Goal: Information Seeking & Learning: Learn about a topic

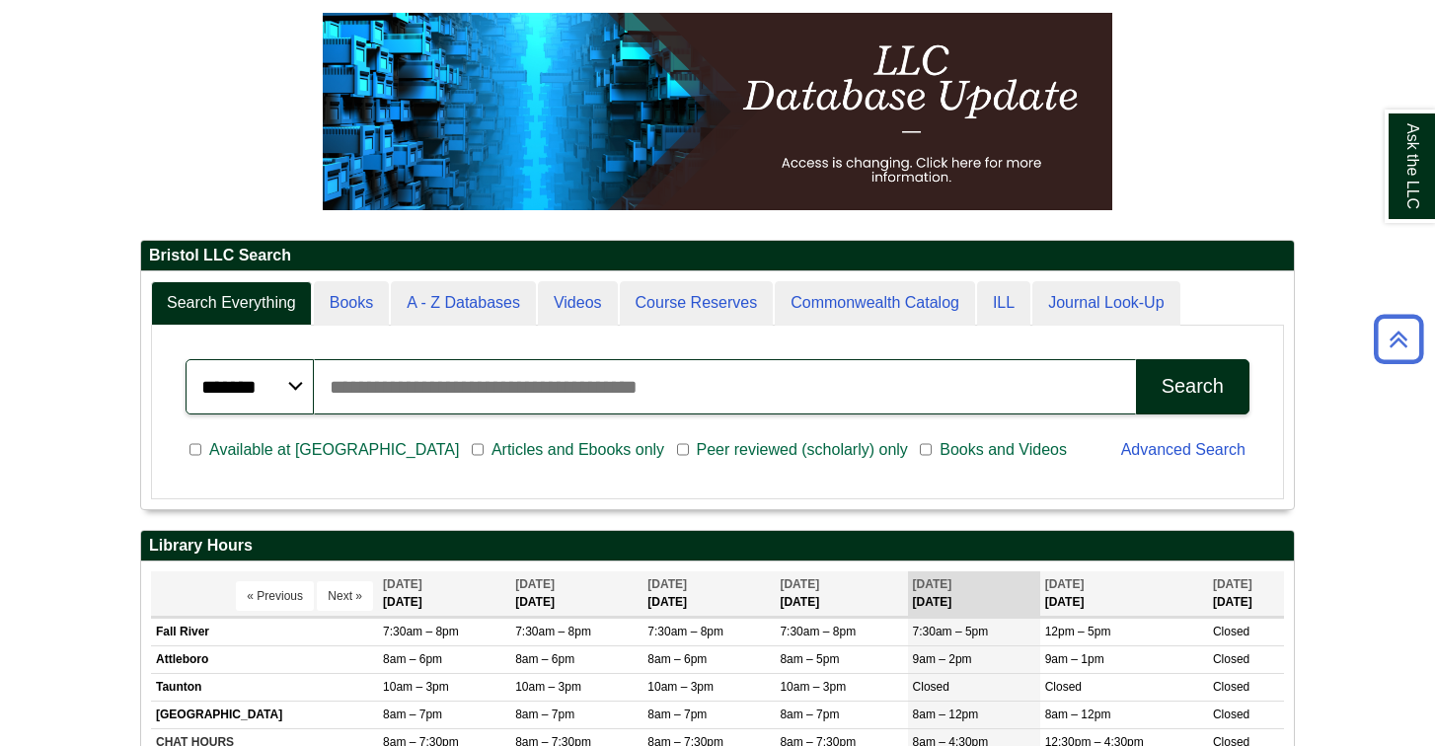
scroll to position [267, 0]
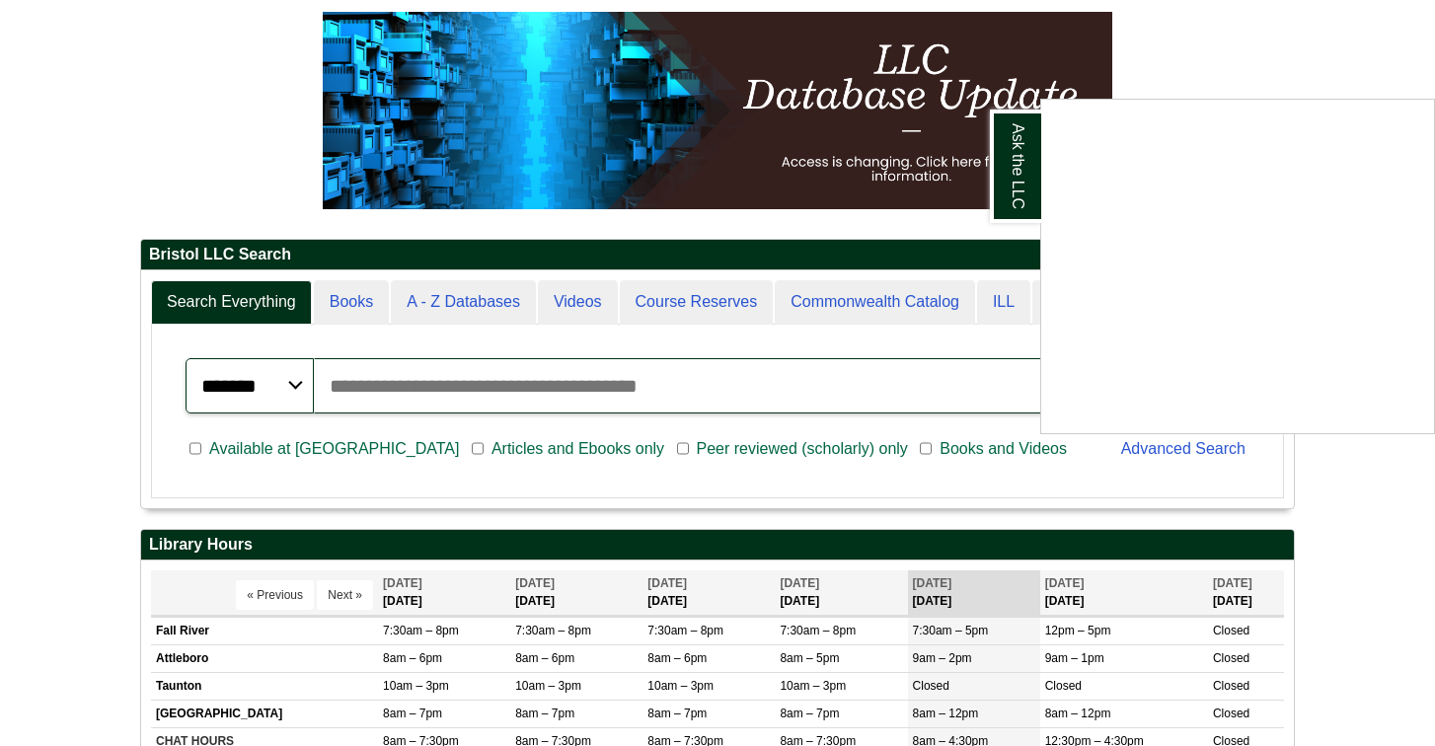
click at [759, 338] on div "Ask the LLC" at bounding box center [717, 373] width 1435 height 746
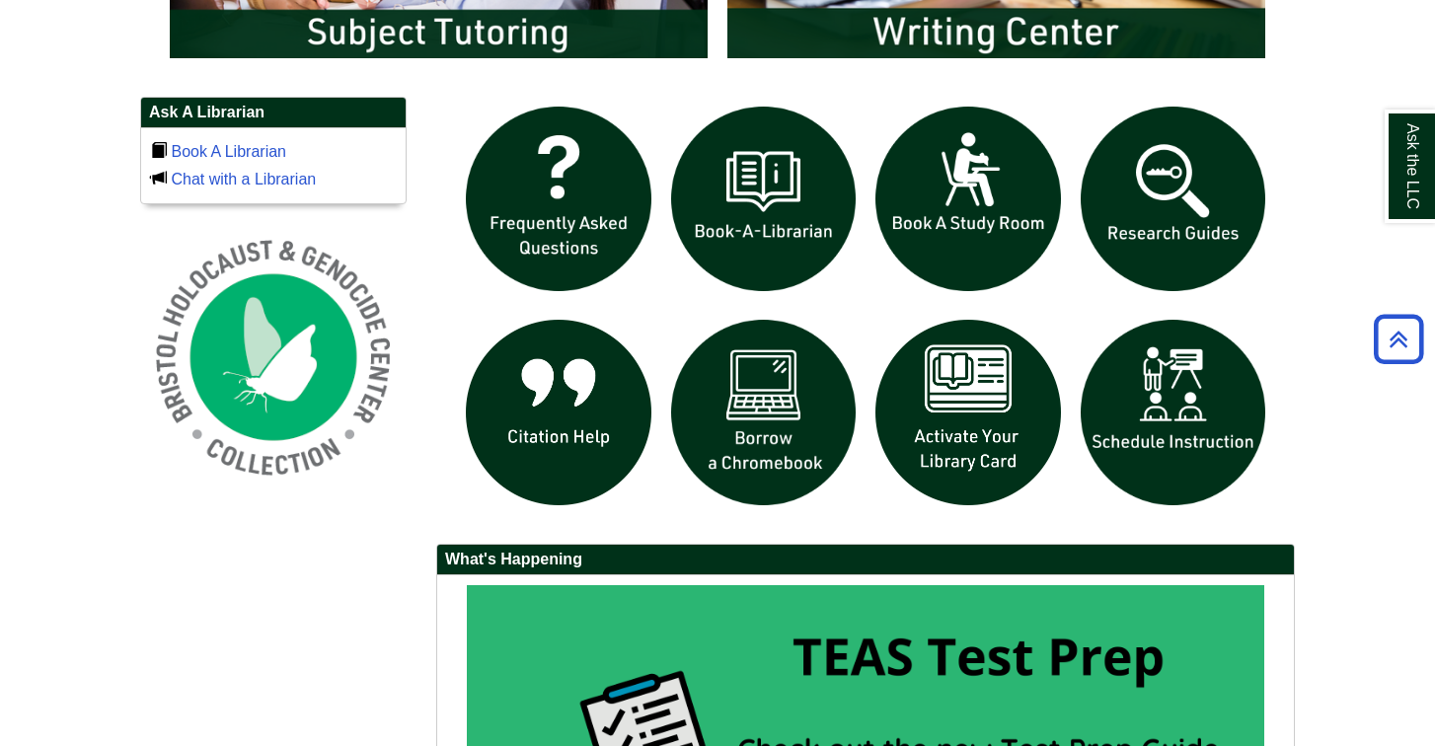
scroll to position [1316, 0]
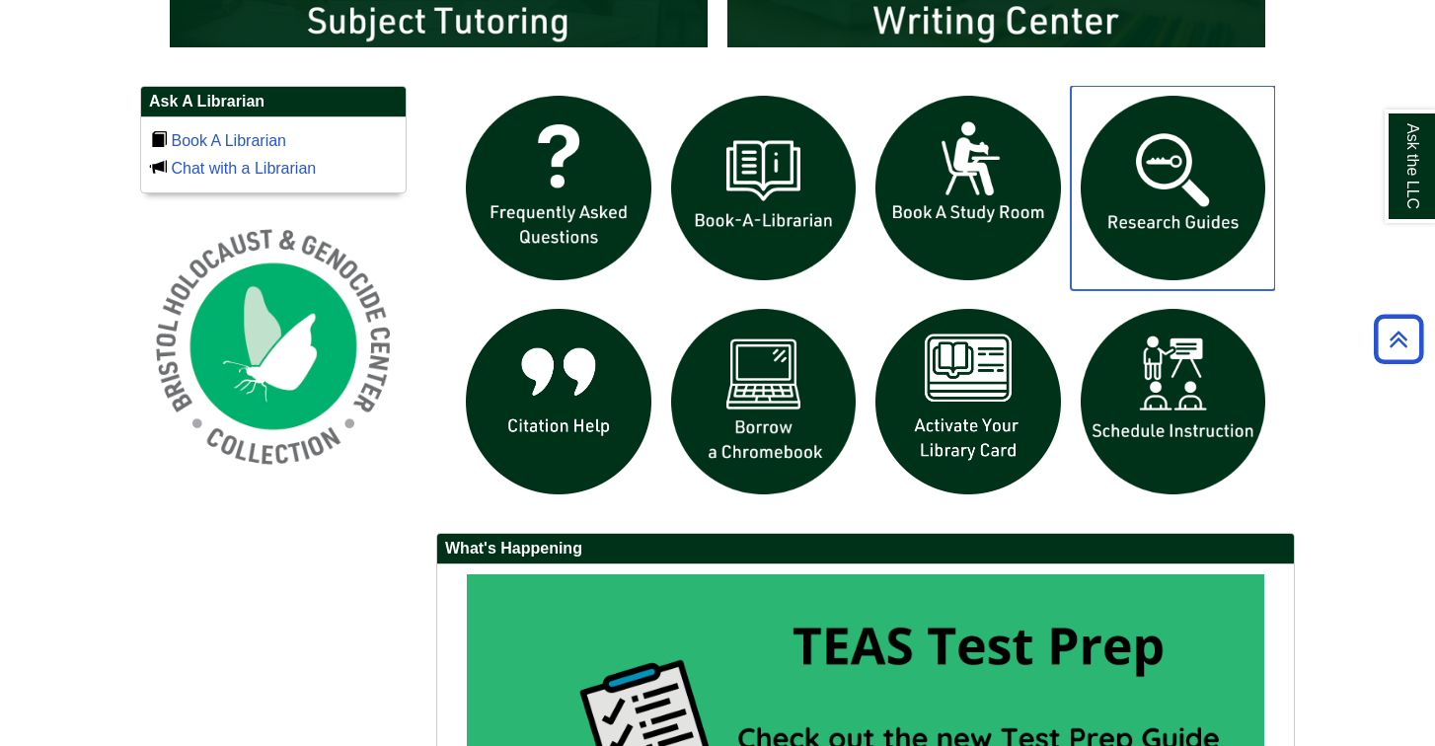
click at [1134, 175] on img "slideshow" at bounding box center [1172, 188] width 205 height 205
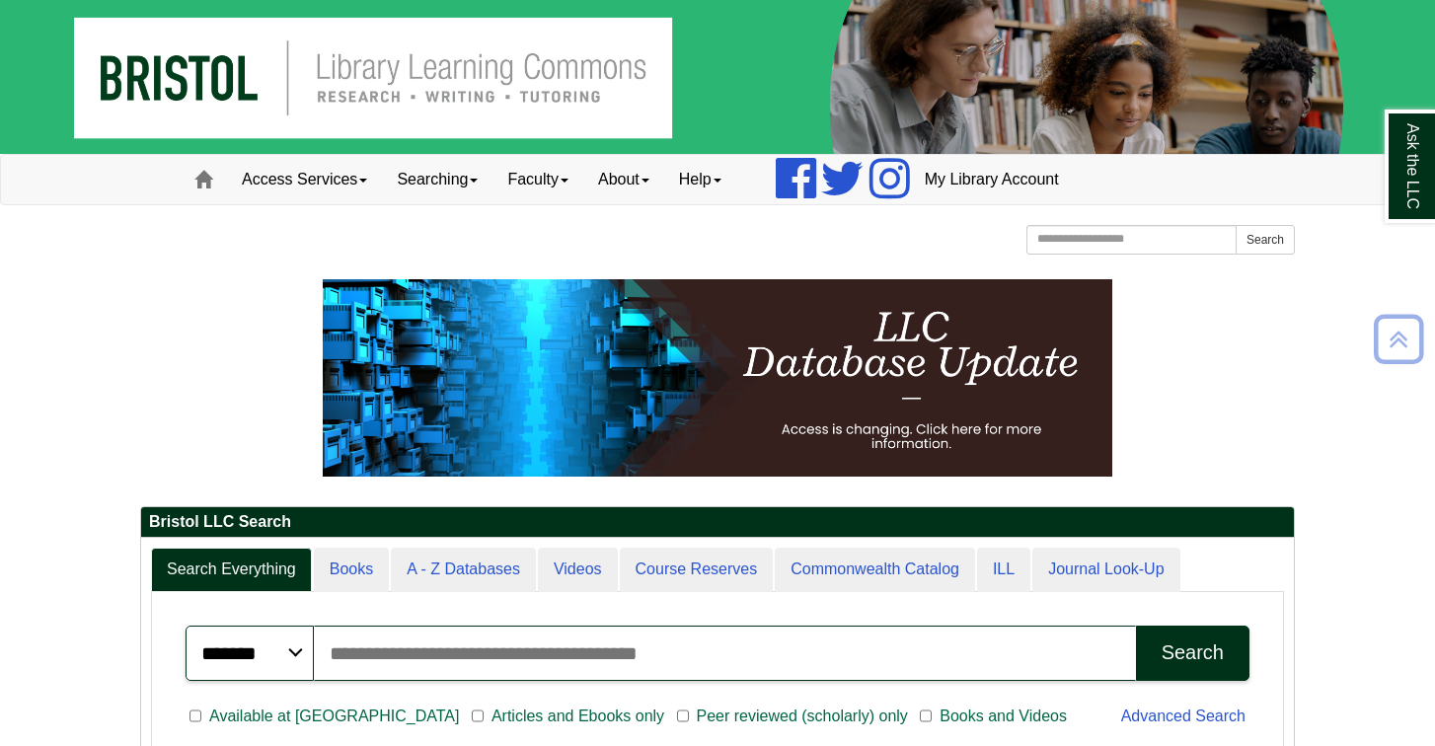
scroll to position [0, 0]
click at [1057, 240] on input "Search the Website" at bounding box center [1131, 240] width 210 height 30
type input "*******"
click at [1264, 239] on button "Search" at bounding box center [1264, 240] width 59 height 30
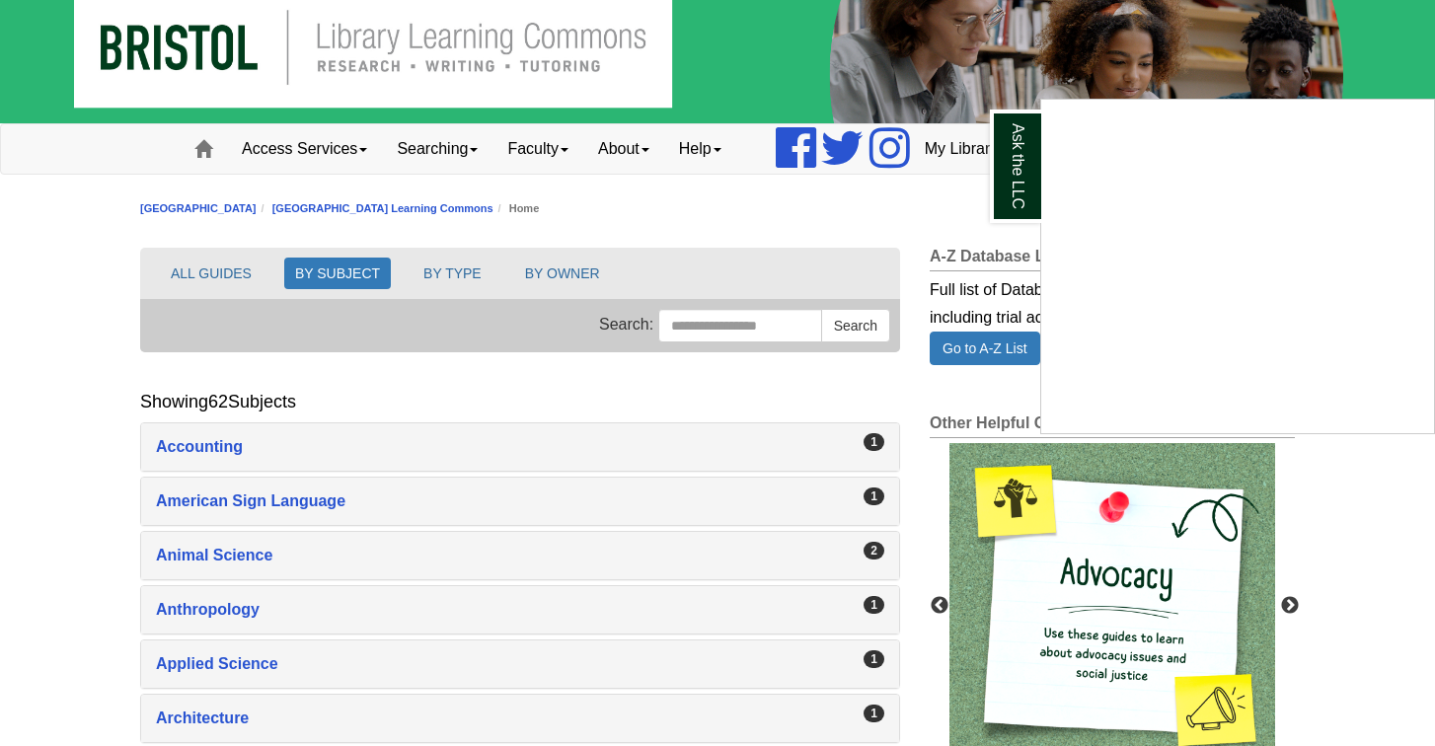
scroll to position [35, 0]
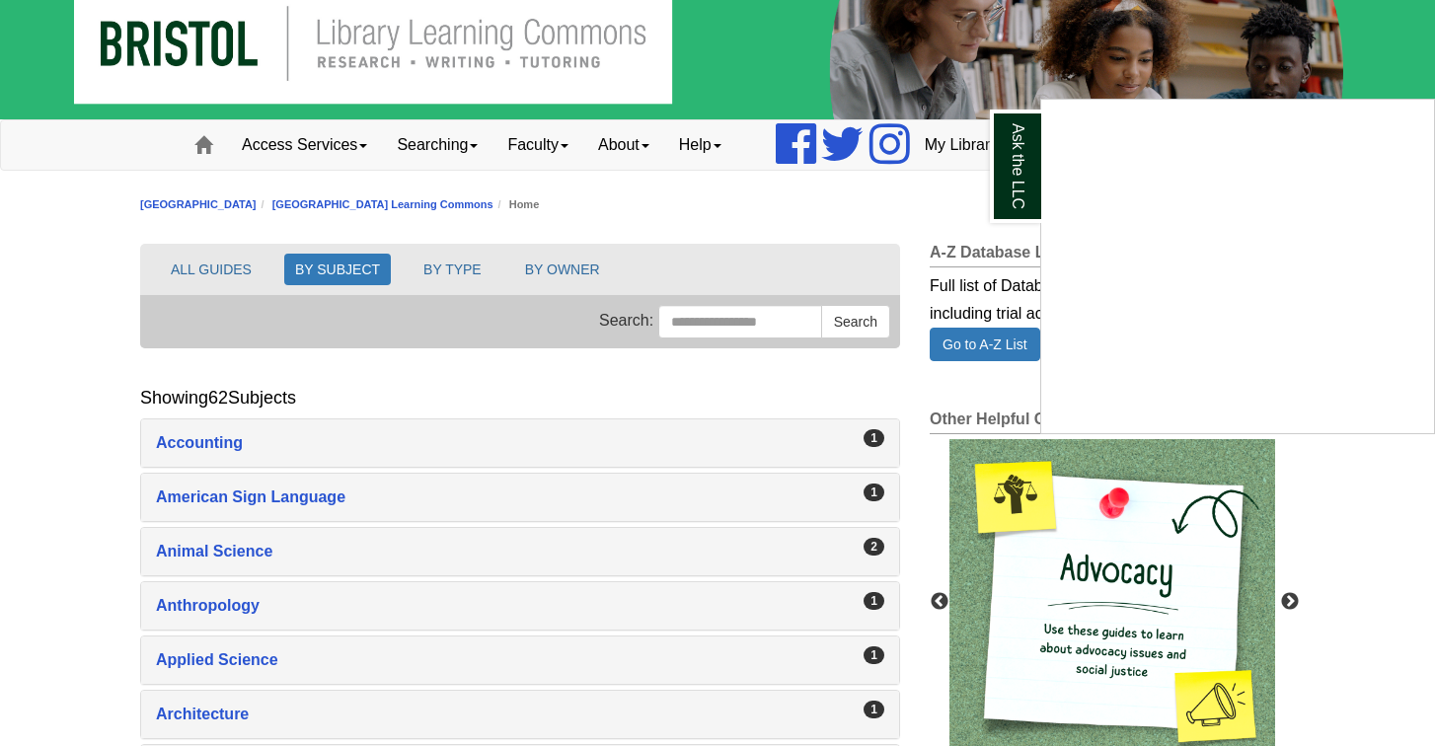
click at [573, 552] on div "Ask the LLC" at bounding box center [717, 373] width 1435 height 746
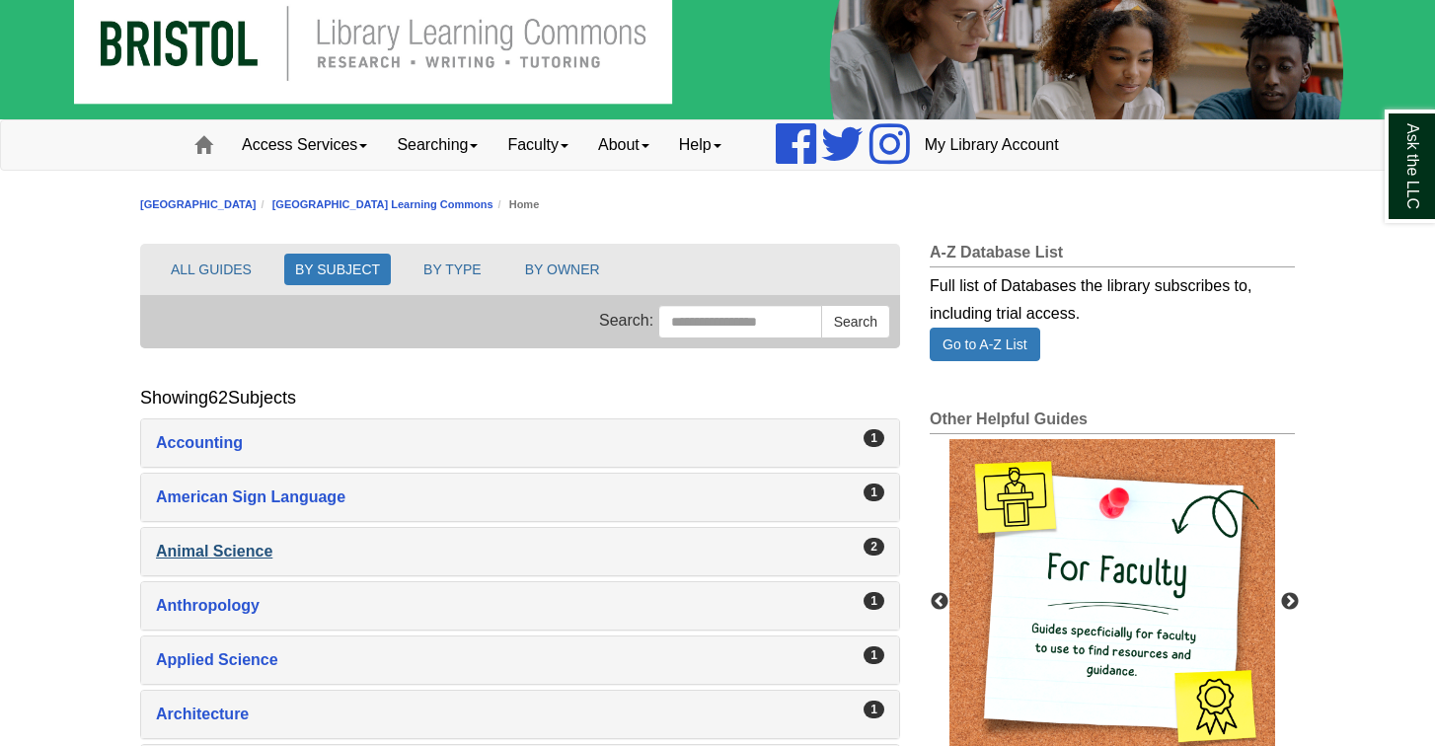
click at [250, 549] on div "Animal Science , 2 guides" at bounding box center [520, 552] width 728 height 28
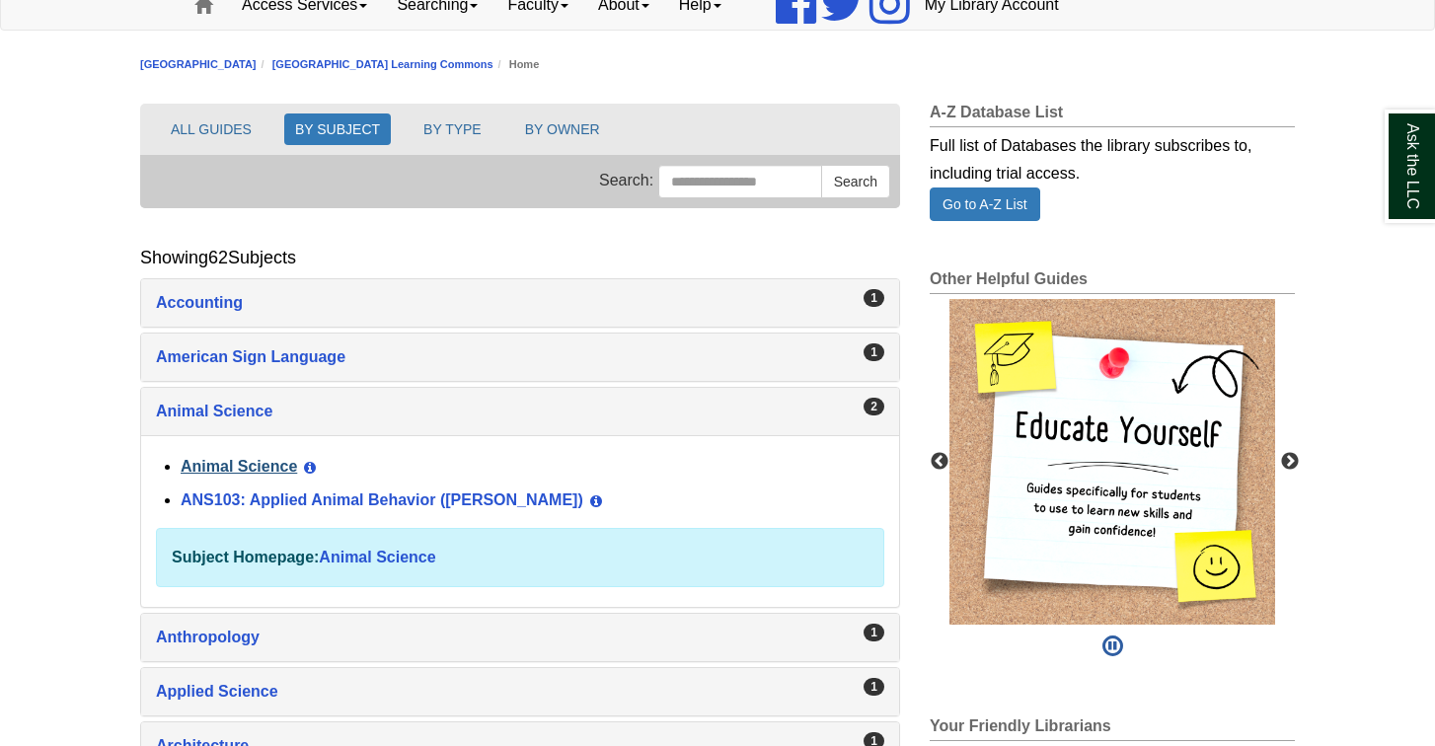
scroll to position [189, 0]
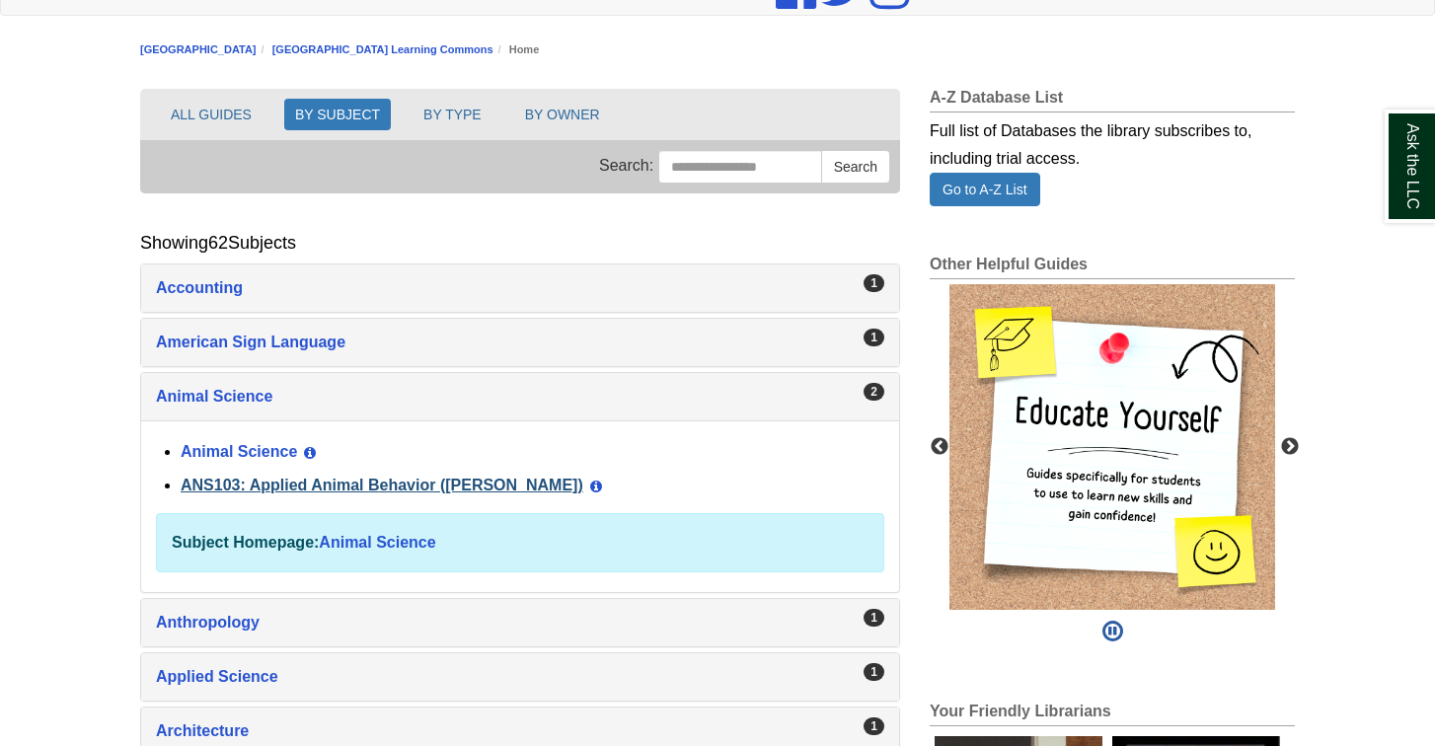
click at [357, 486] on link "ANS103: Applied Animal Behavior ([PERSON_NAME])" at bounding box center [382, 485] width 403 height 17
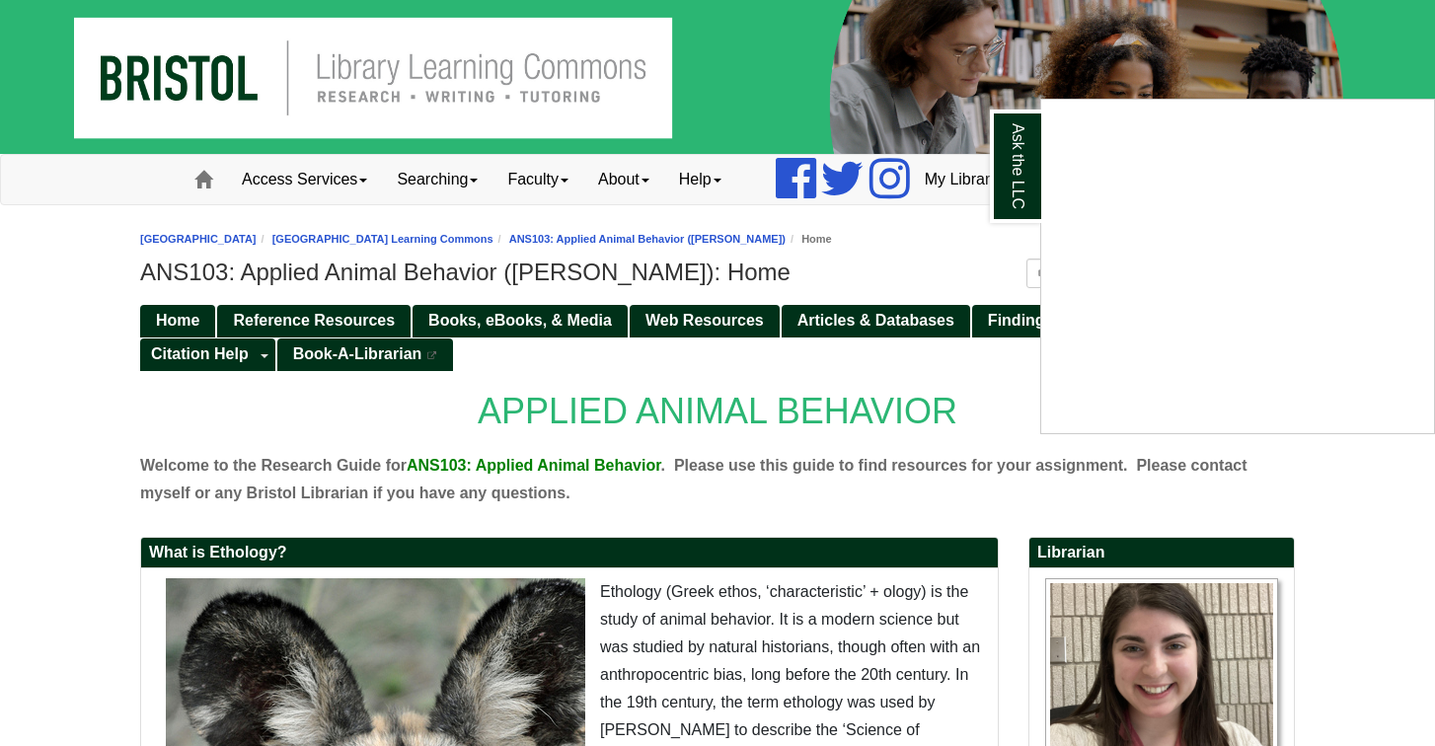
click at [739, 351] on div "Ask the LLC" at bounding box center [717, 373] width 1435 height 746
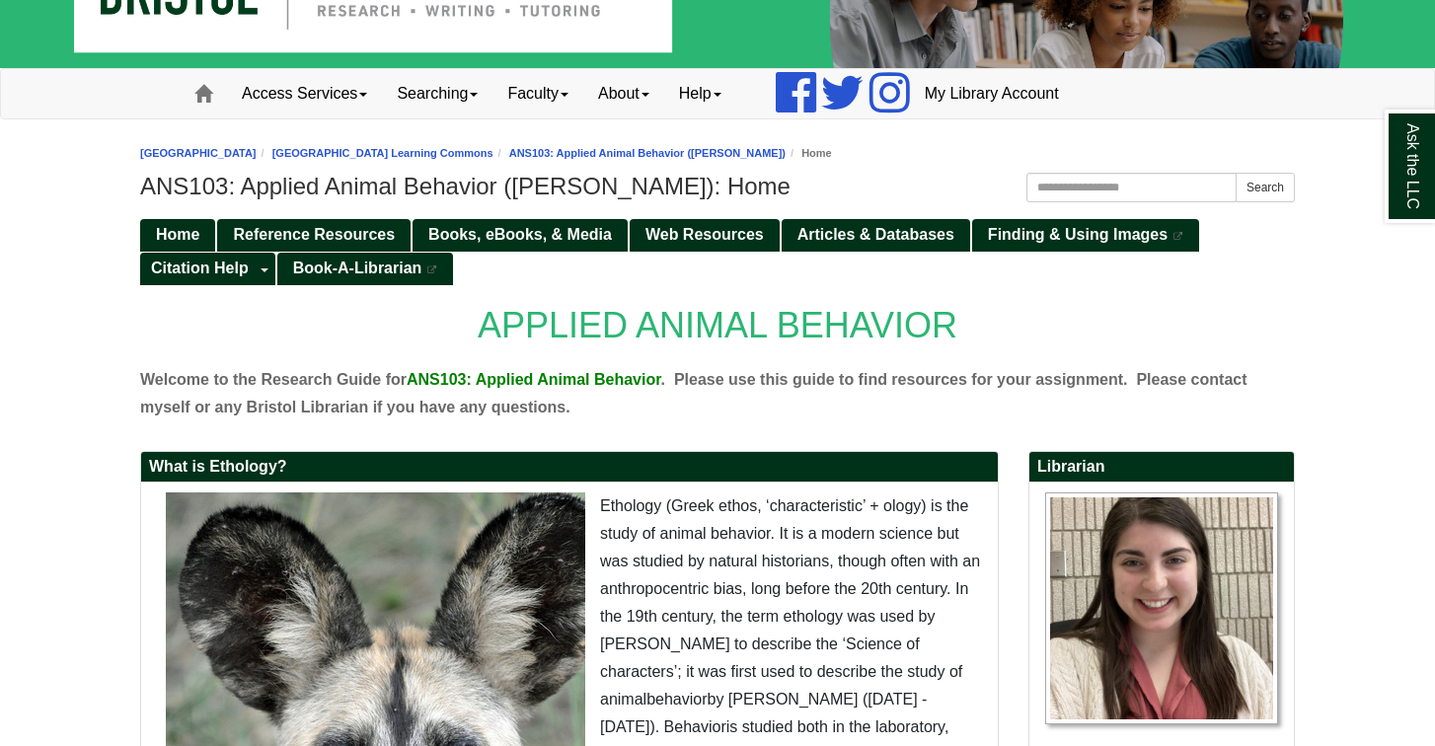
scroll to position [75, 0]
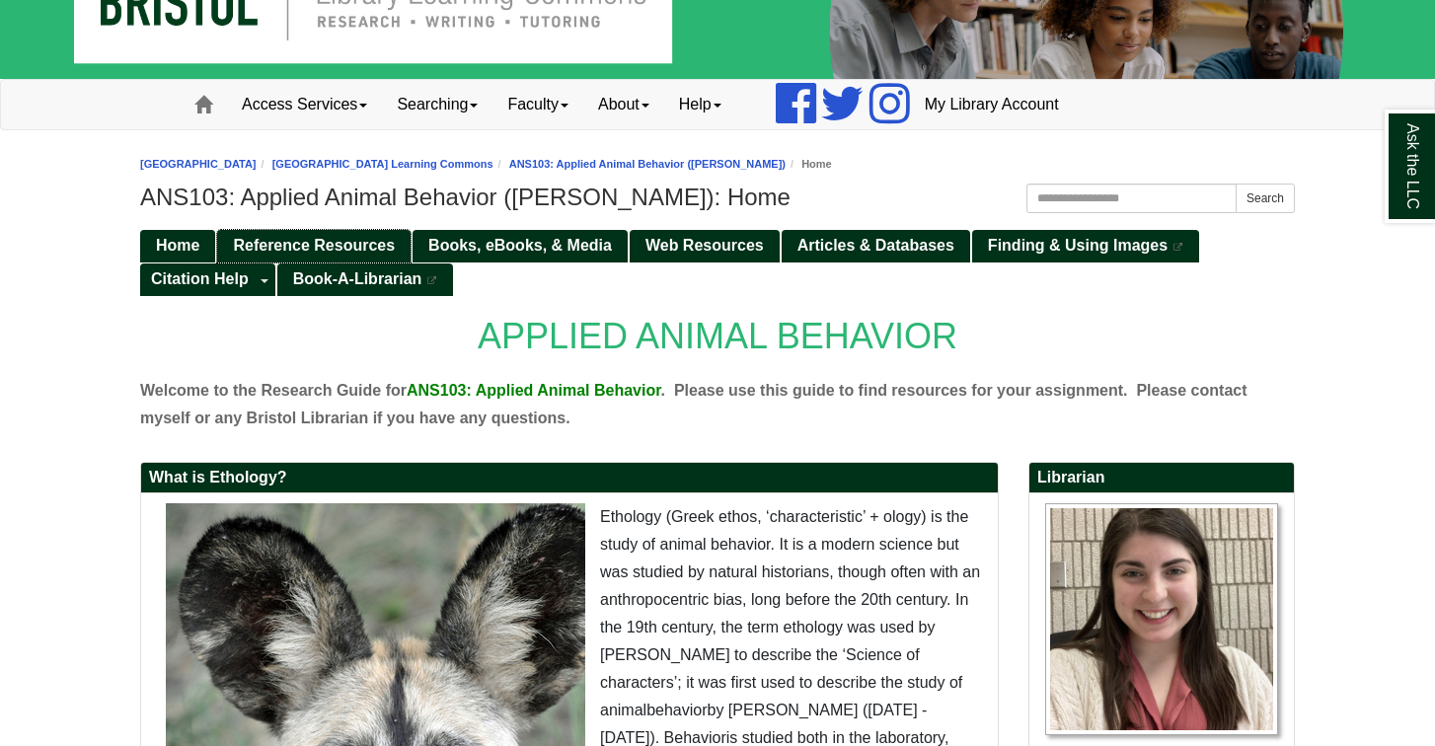
click at [368, 250] on span "Reference Resources" at bounding box center [314, 245] width 162 height 17
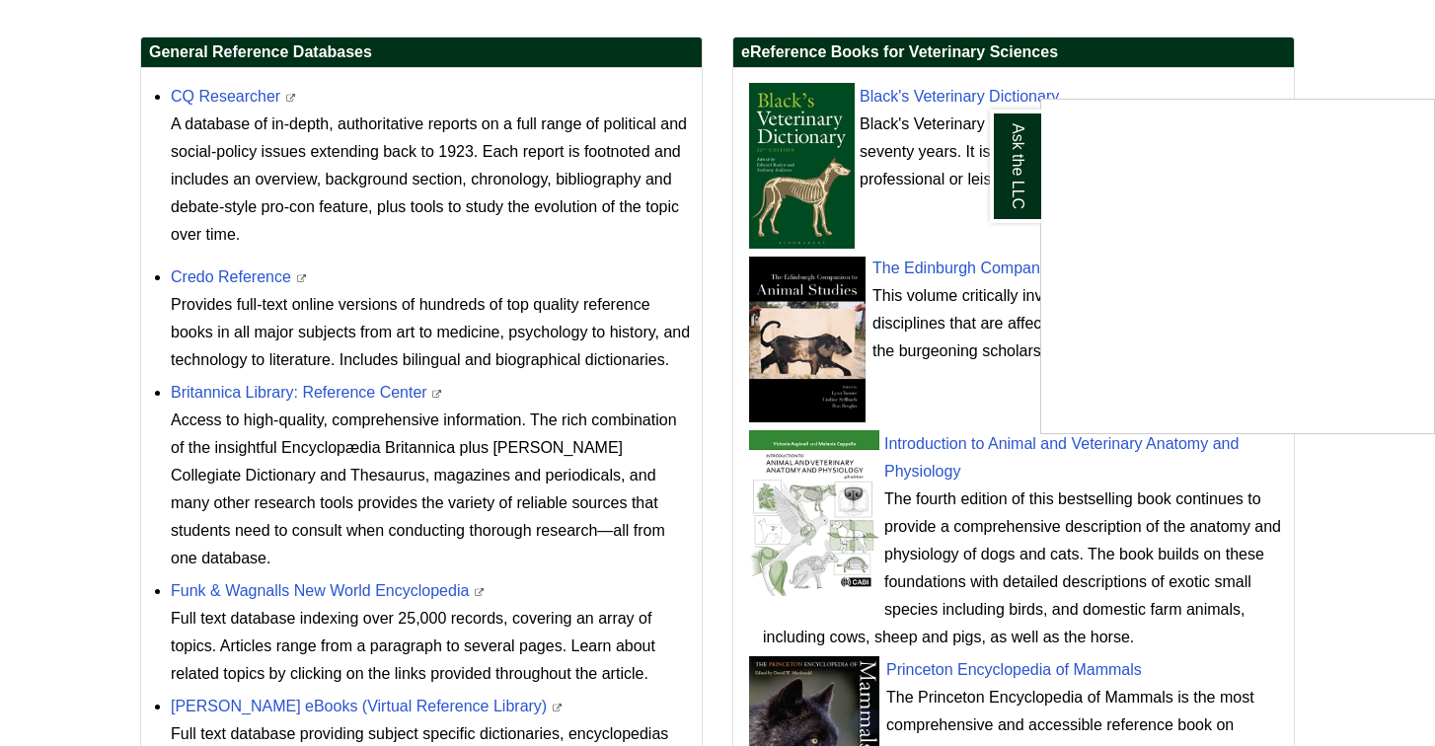
scroll to position [704, 0]
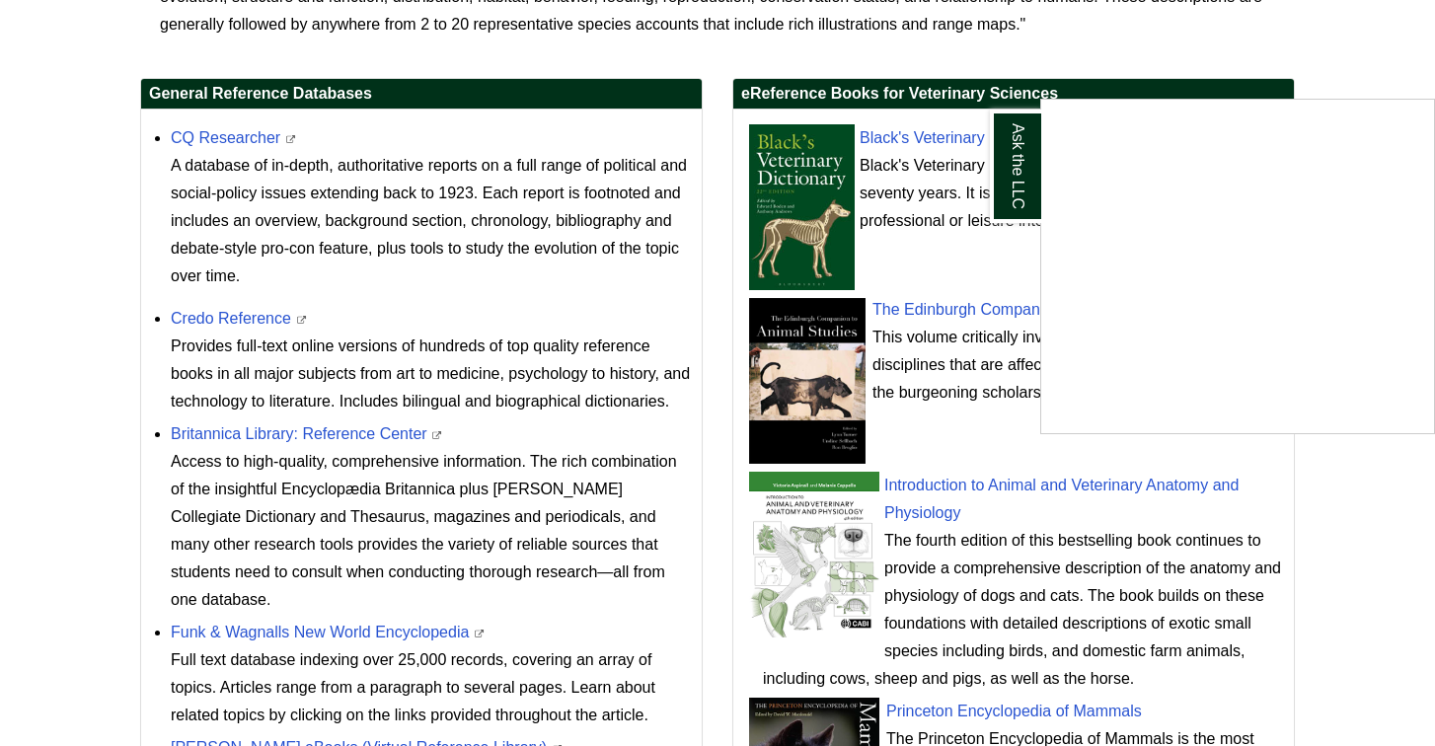
click at [720, 47] on div "Ask the LLC" at bounding box center [717, 373] width 1435 height 746
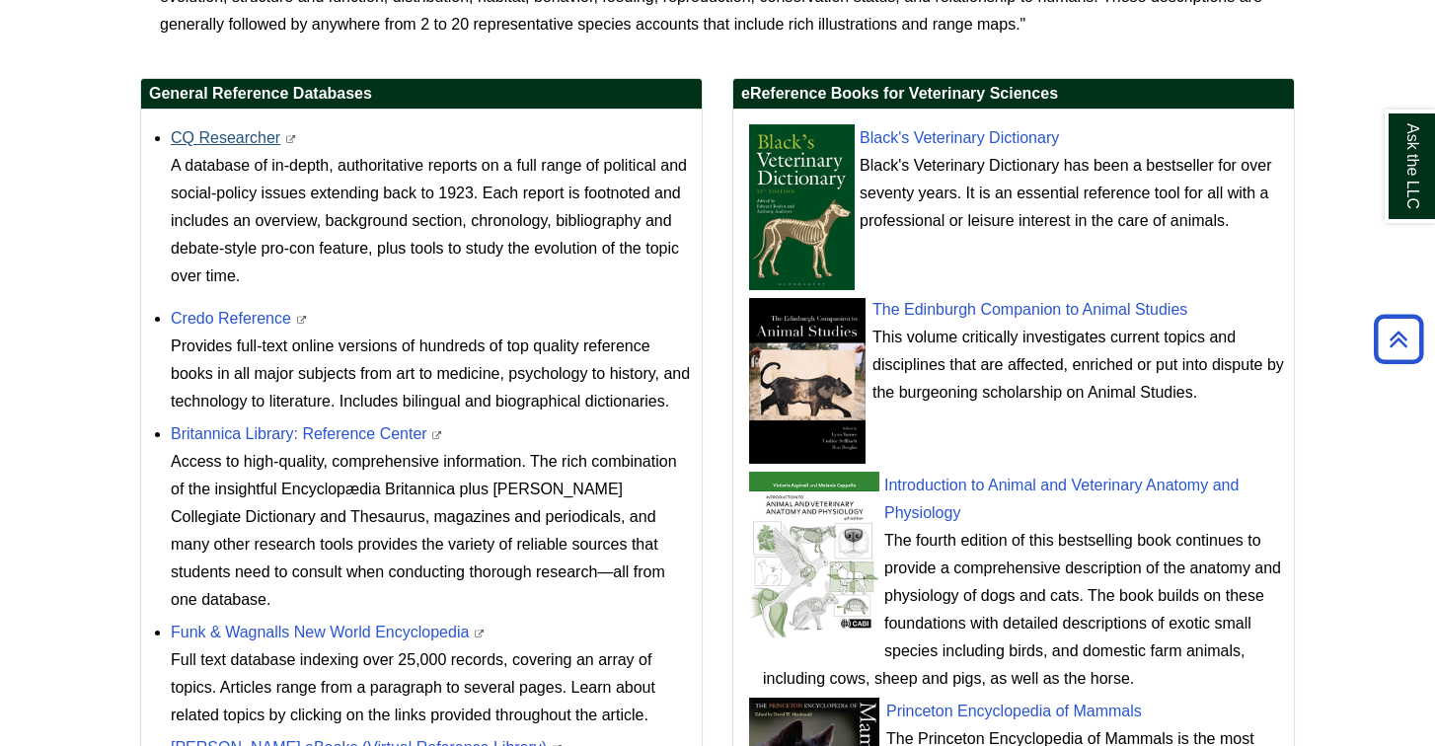
click at [258, 140] on link "CQ Researcher" at bounding box center [226, 137] width 110 height 17
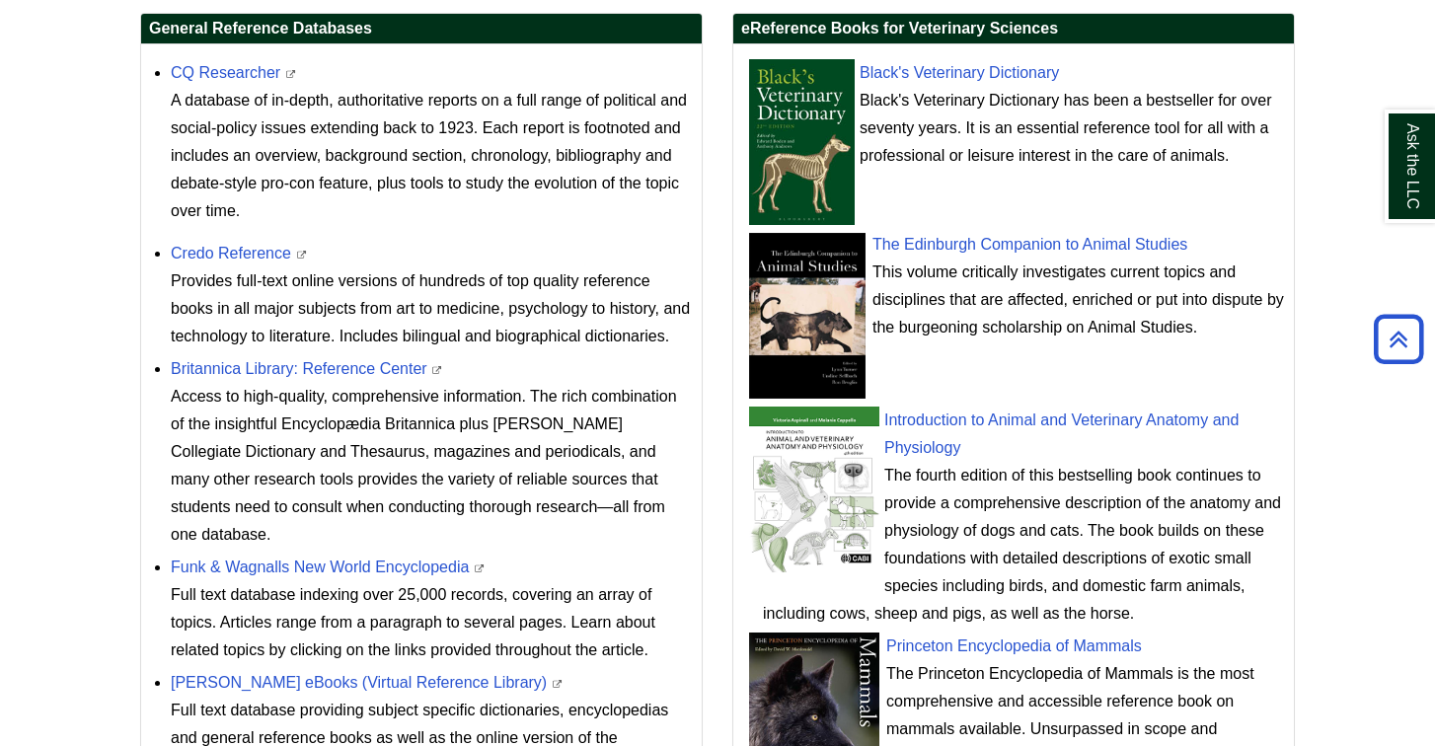
scroll to position [776, 0]
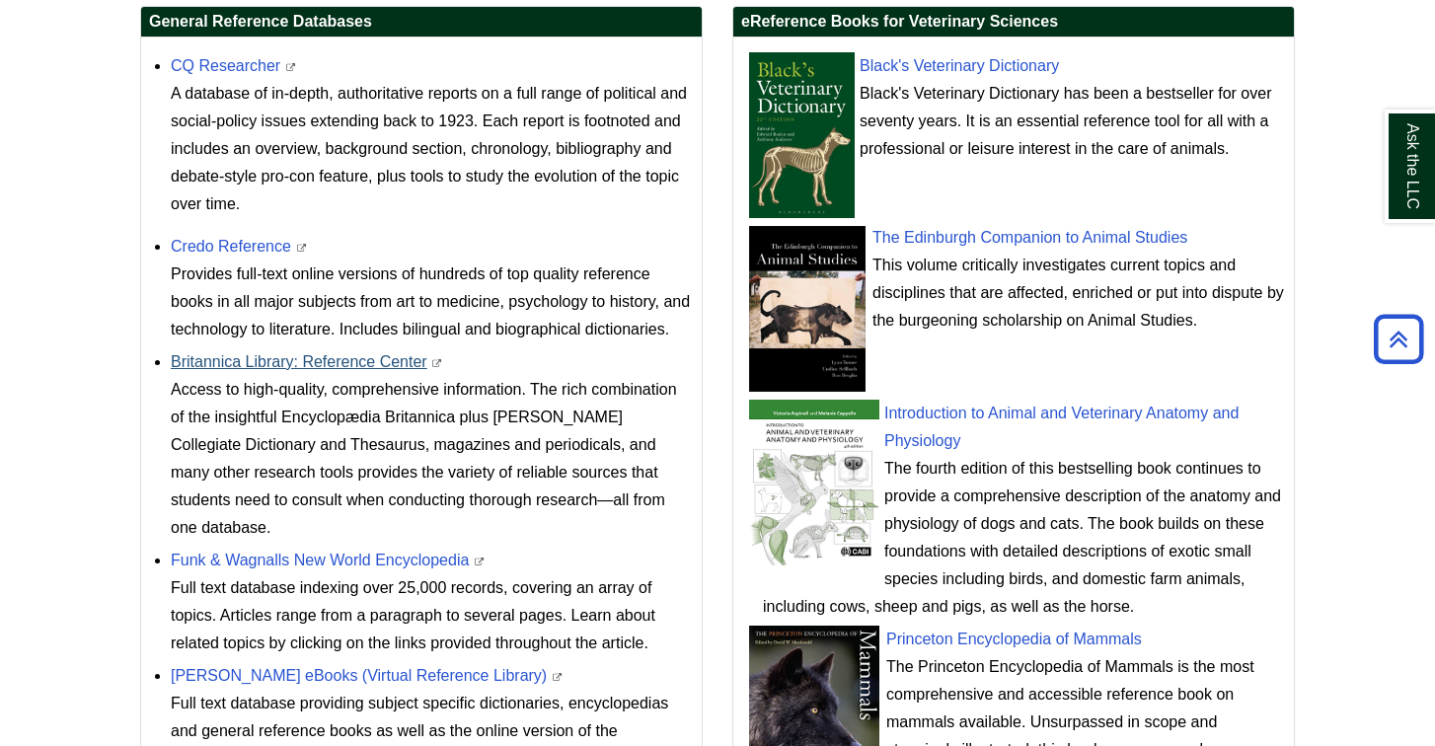
click at [392, 353] on link "Britannica Library: Reference Center" at bounding box center [299, 361] width 257 height 17
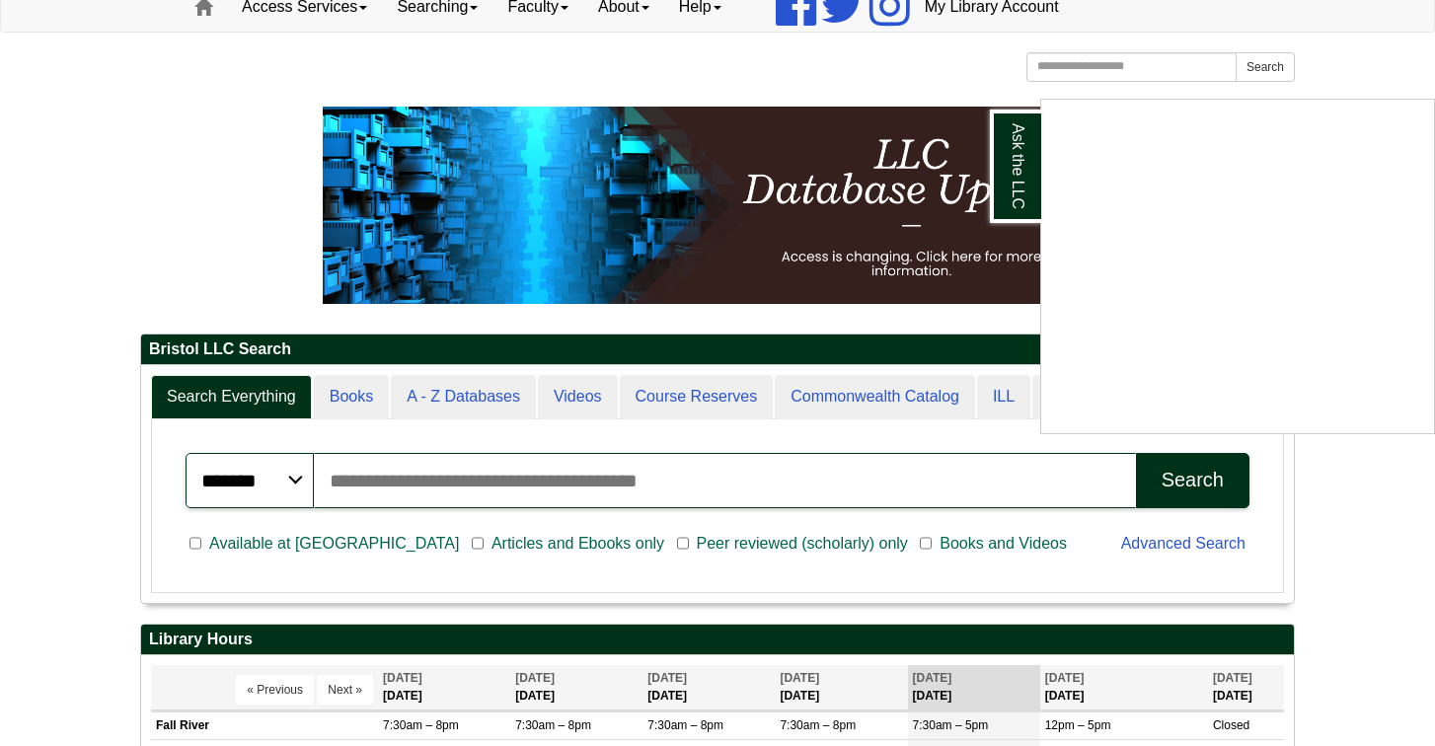
scroll to position [196, 0]
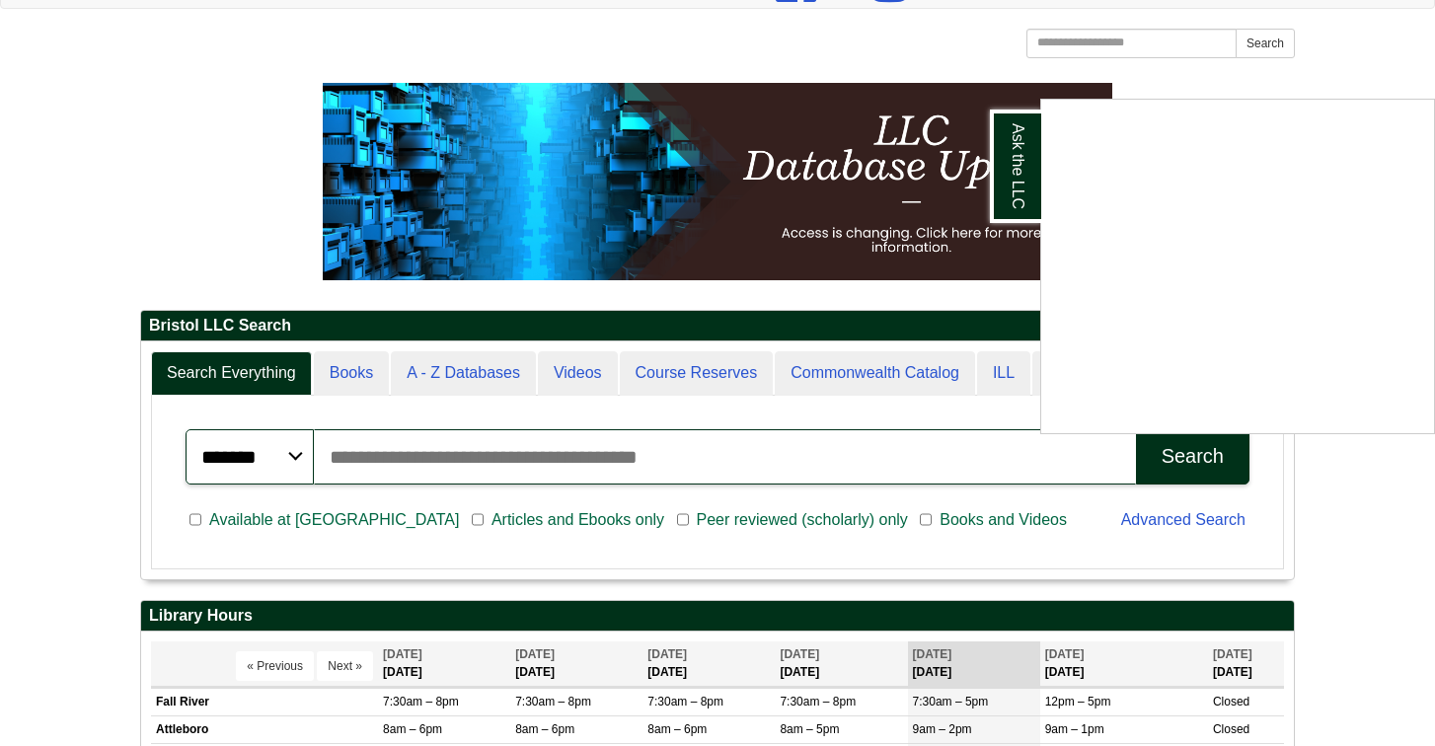
click at [575, 453] on div "Ask the LLC" at bounding box center [717, 373] width 1435 height 746
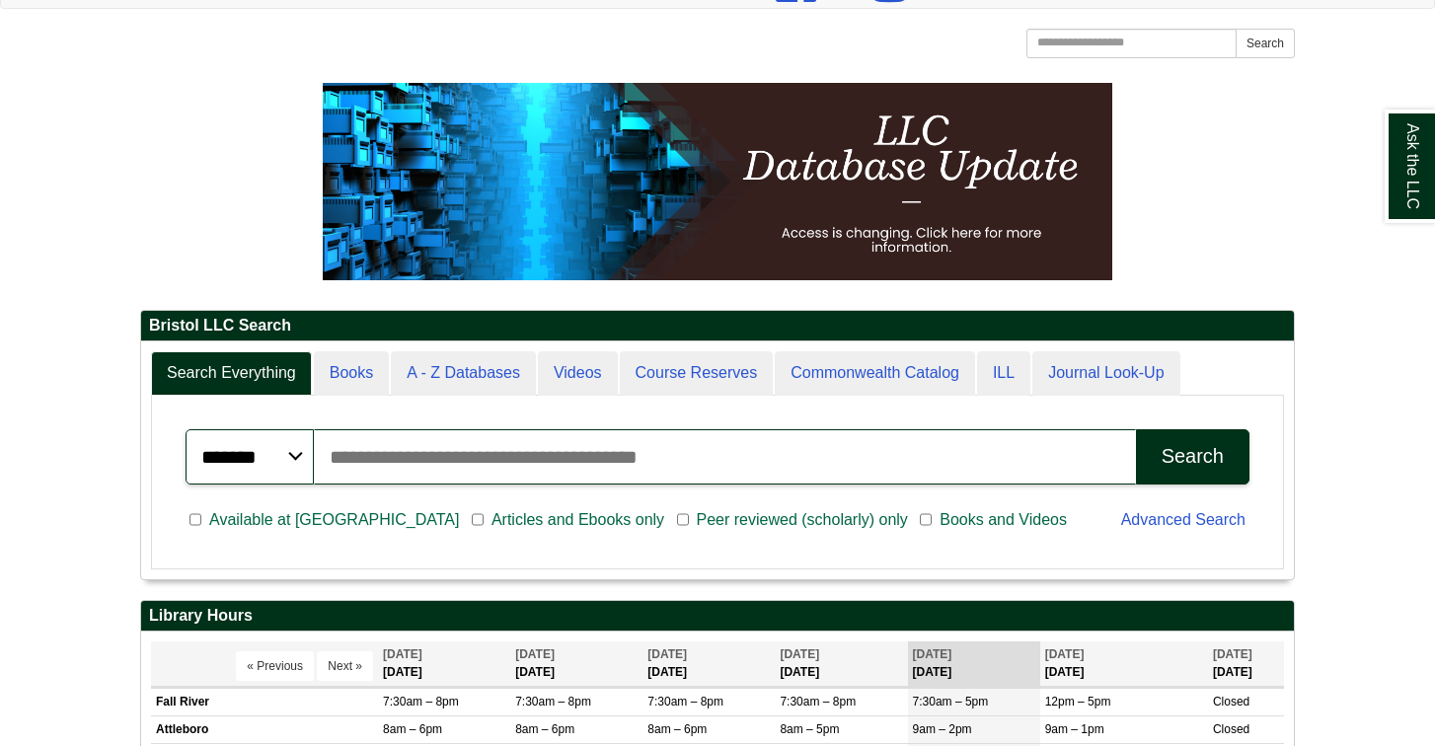
click at [521, 463] on input "Search articles, books, journals & more" at bounding box center [725, 456] width 822 height 55
type input "*******"
click at [1192, 455] on button "Search" at bounding box center [1192, 456] width 113 height 55
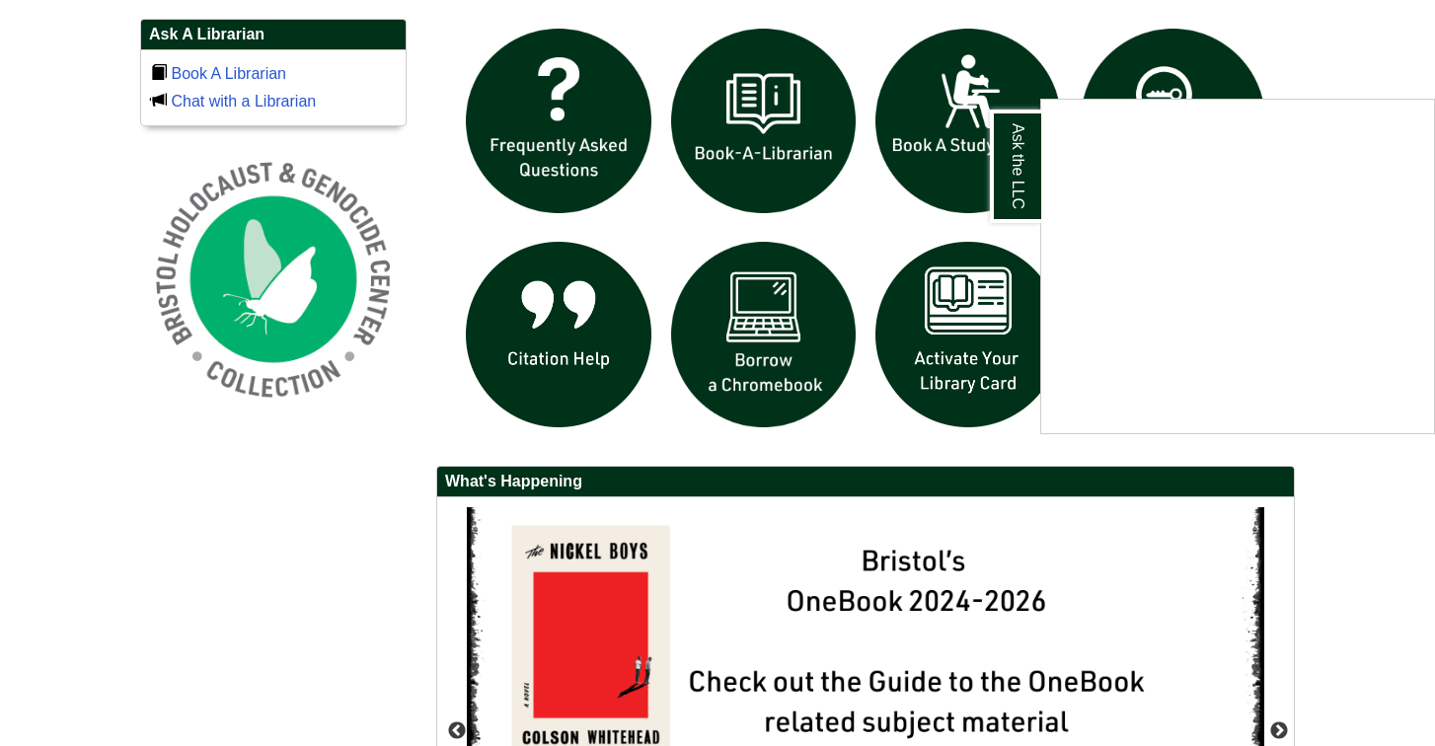
scroll to position [1386, 0]
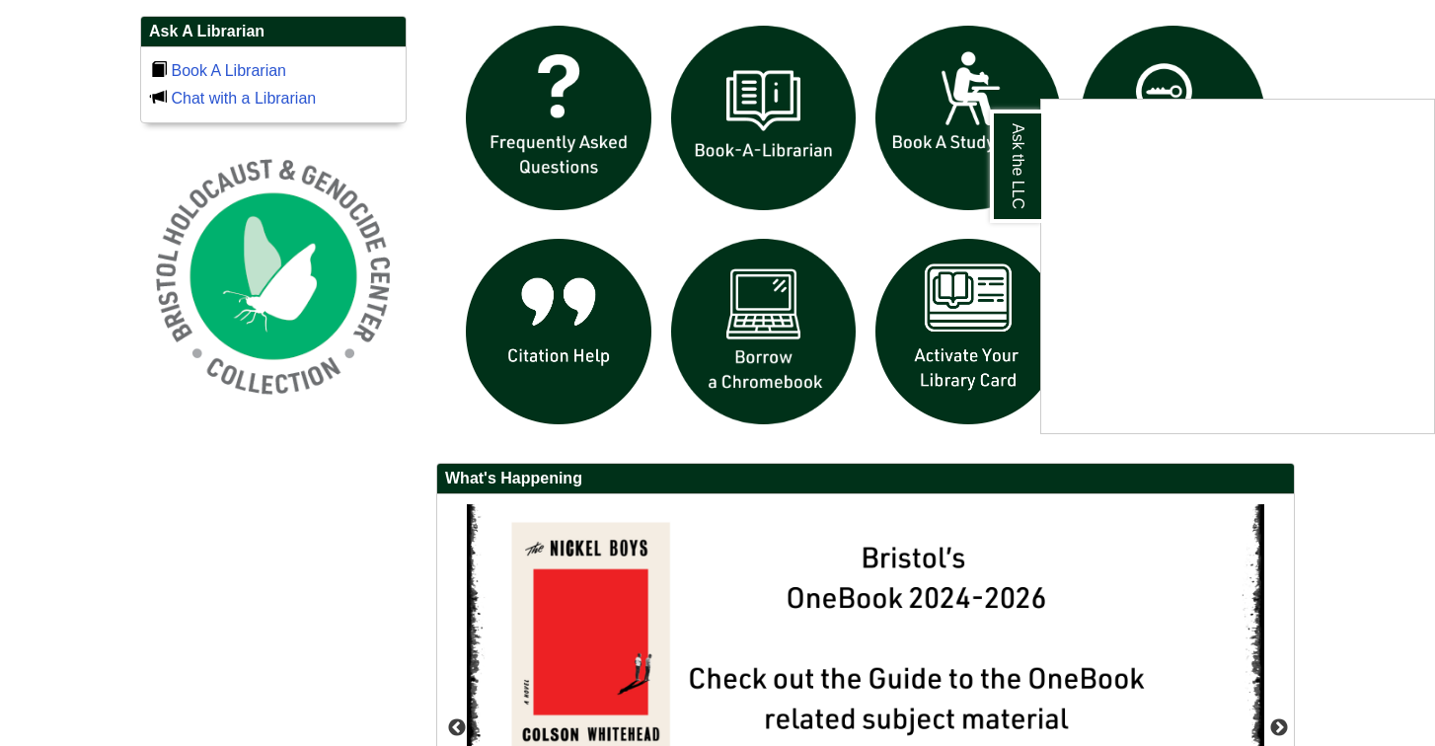
click at [509, 431] on div "Ask the LLC" at bounding box center [717, 373] width 1435 height 746
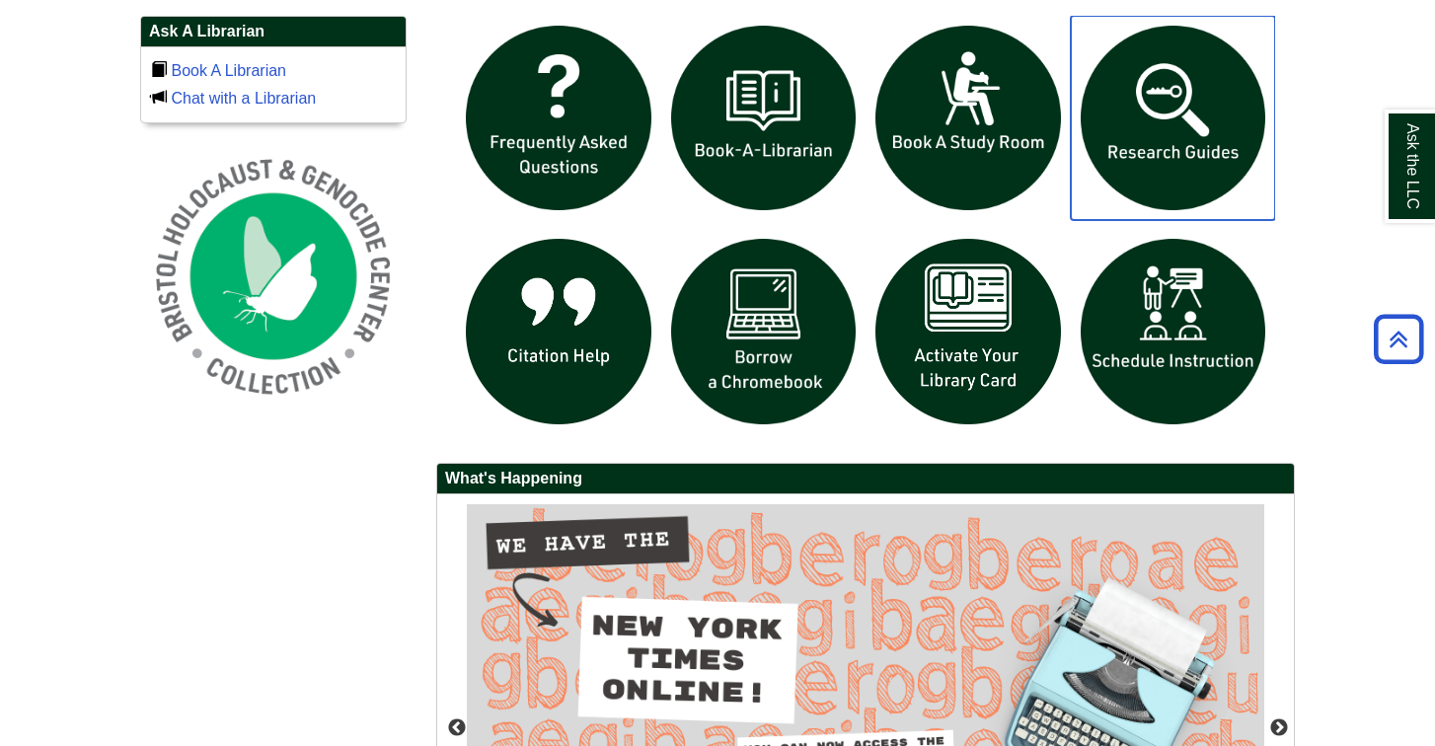
click at [1137, 133] on img "slideshow" at bounding box center [1172, 118] width 205 height 205
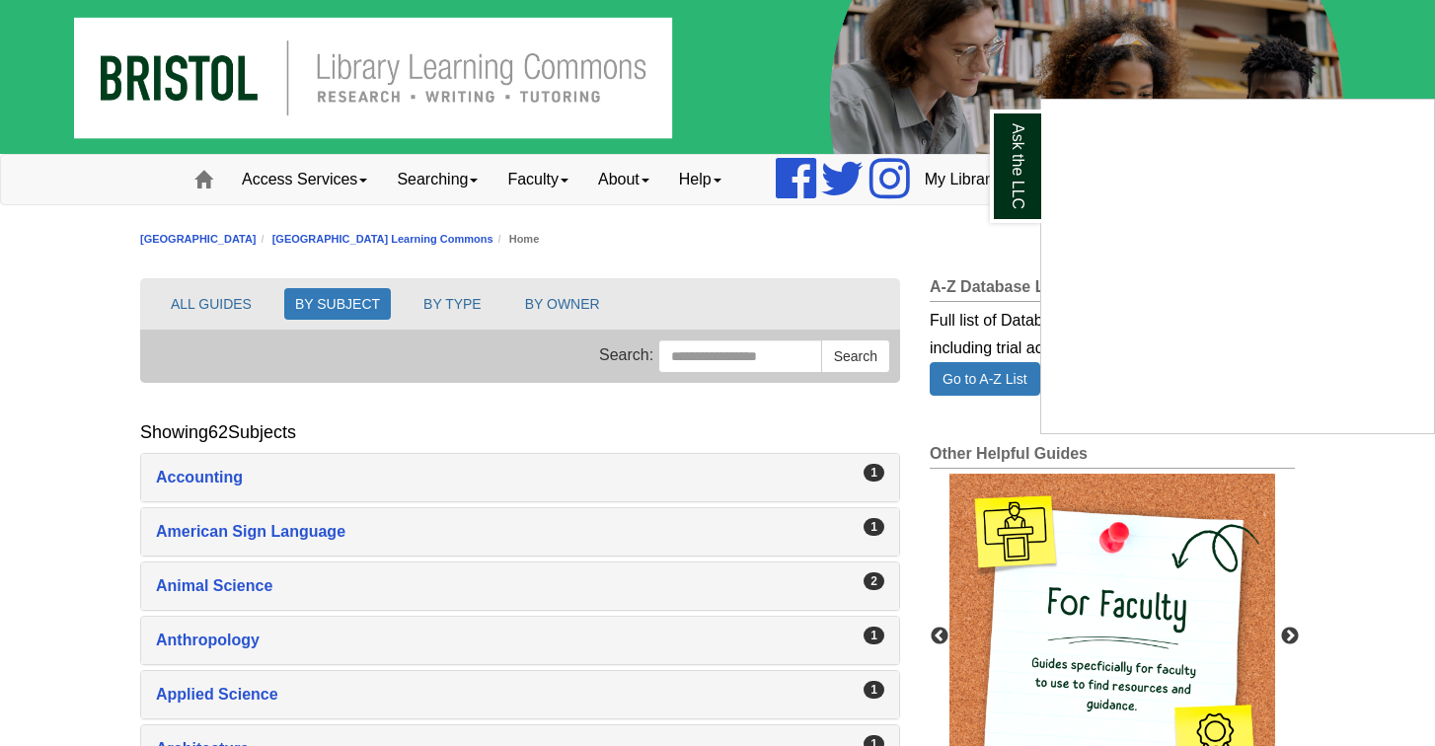
click at [910, 240] on div "Ask the LLC" at bounding box center [717, 373] width 1435 height 746
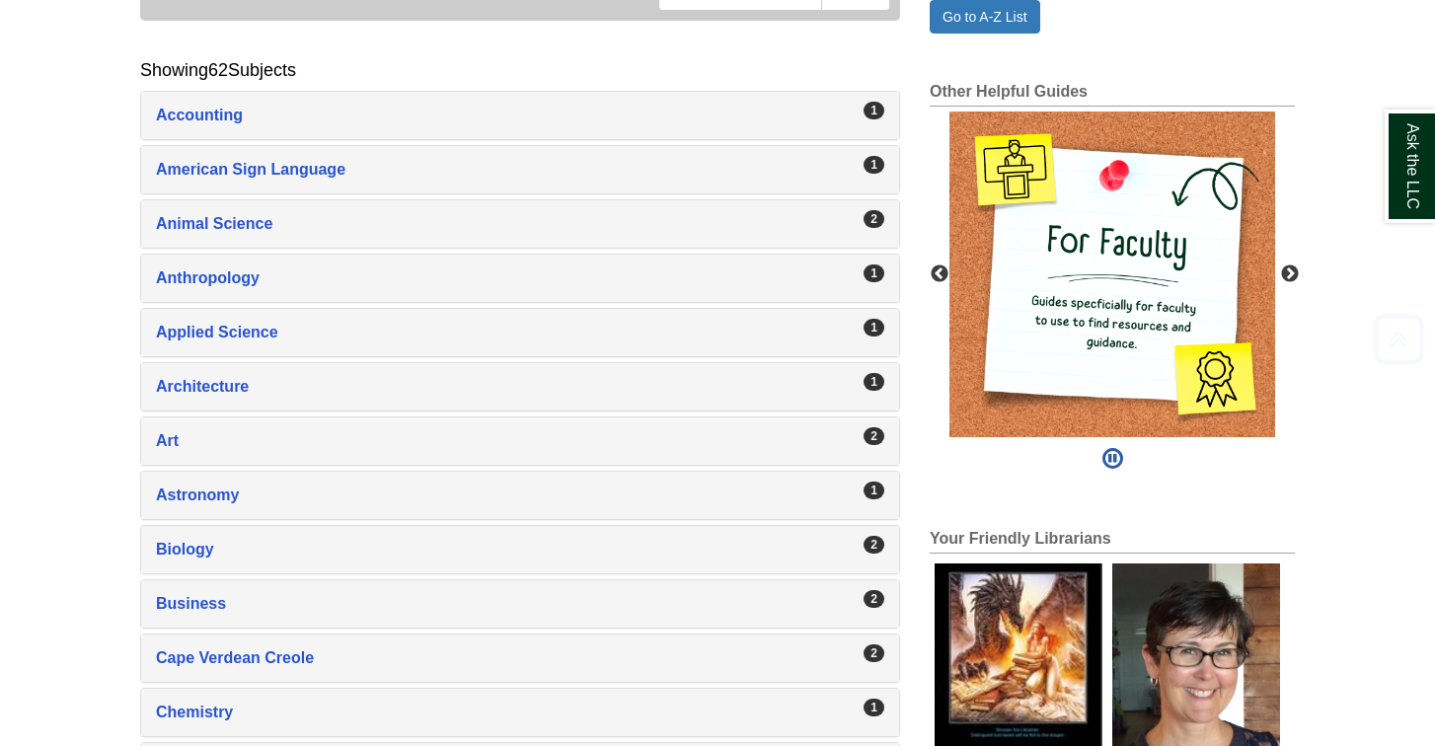
scroll to position [368, 0]
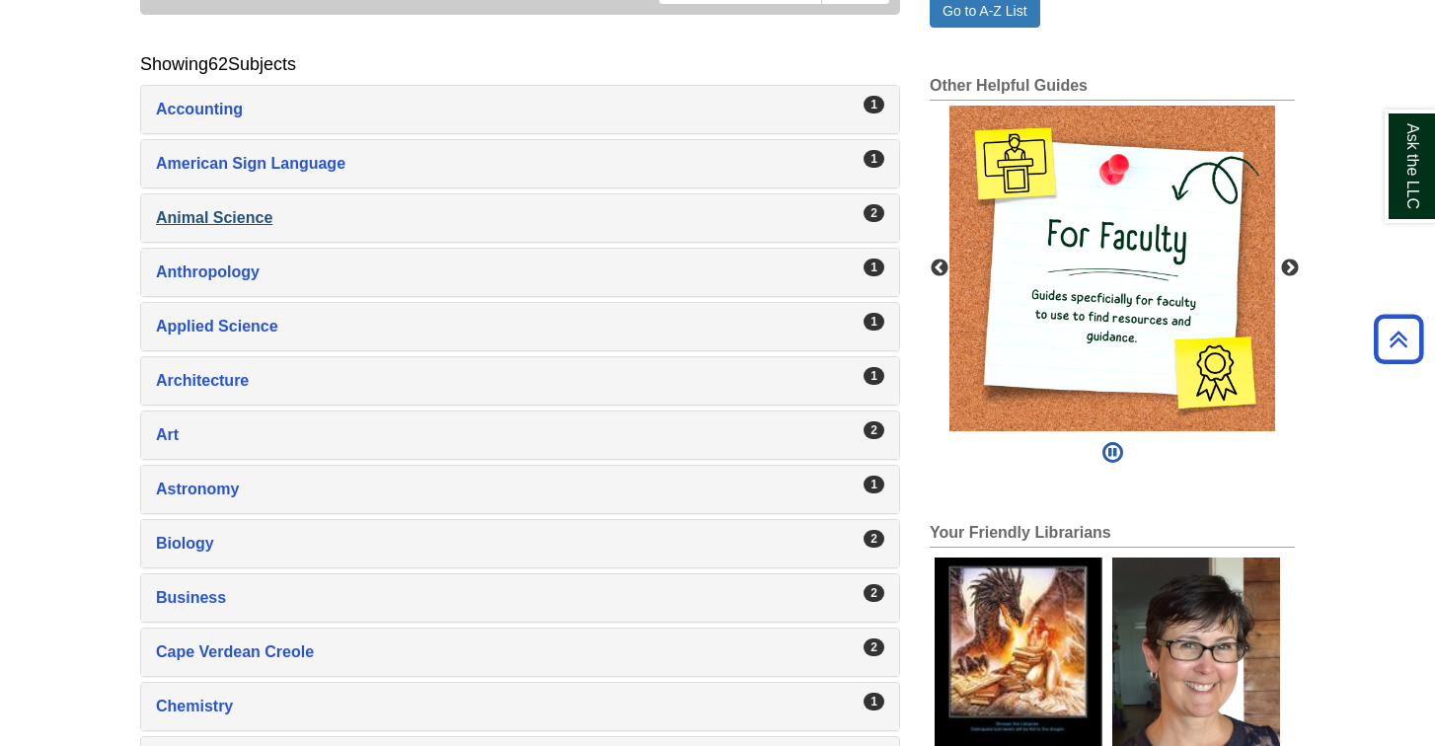
click at [228, 215] on div "Animal Science , 2 guides" at bounding box center [520, 218] width 728 height 28
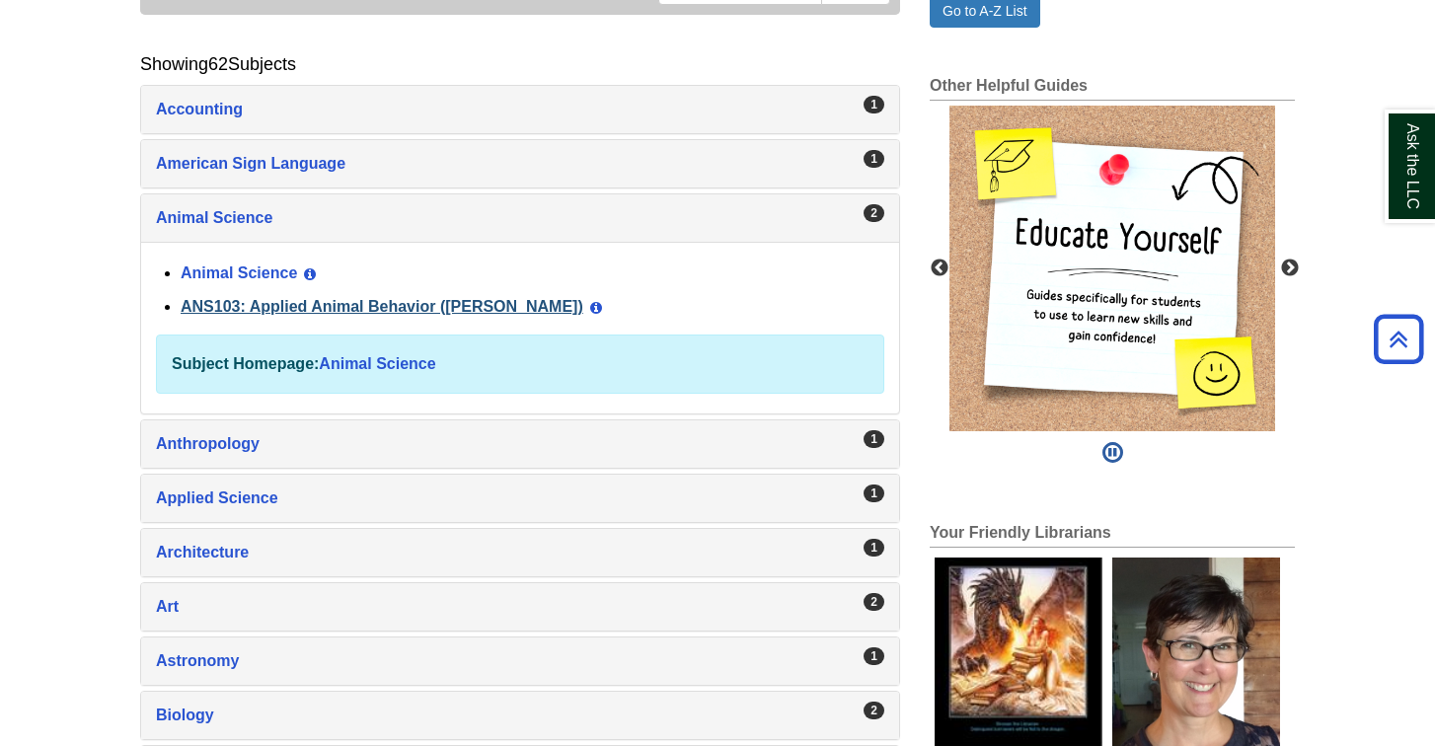
click at [246, 313] on link "ANS103: Applied Animal Behavior ([PERSON_NAME])" at bounding box center [382, 306] width 403 height 17
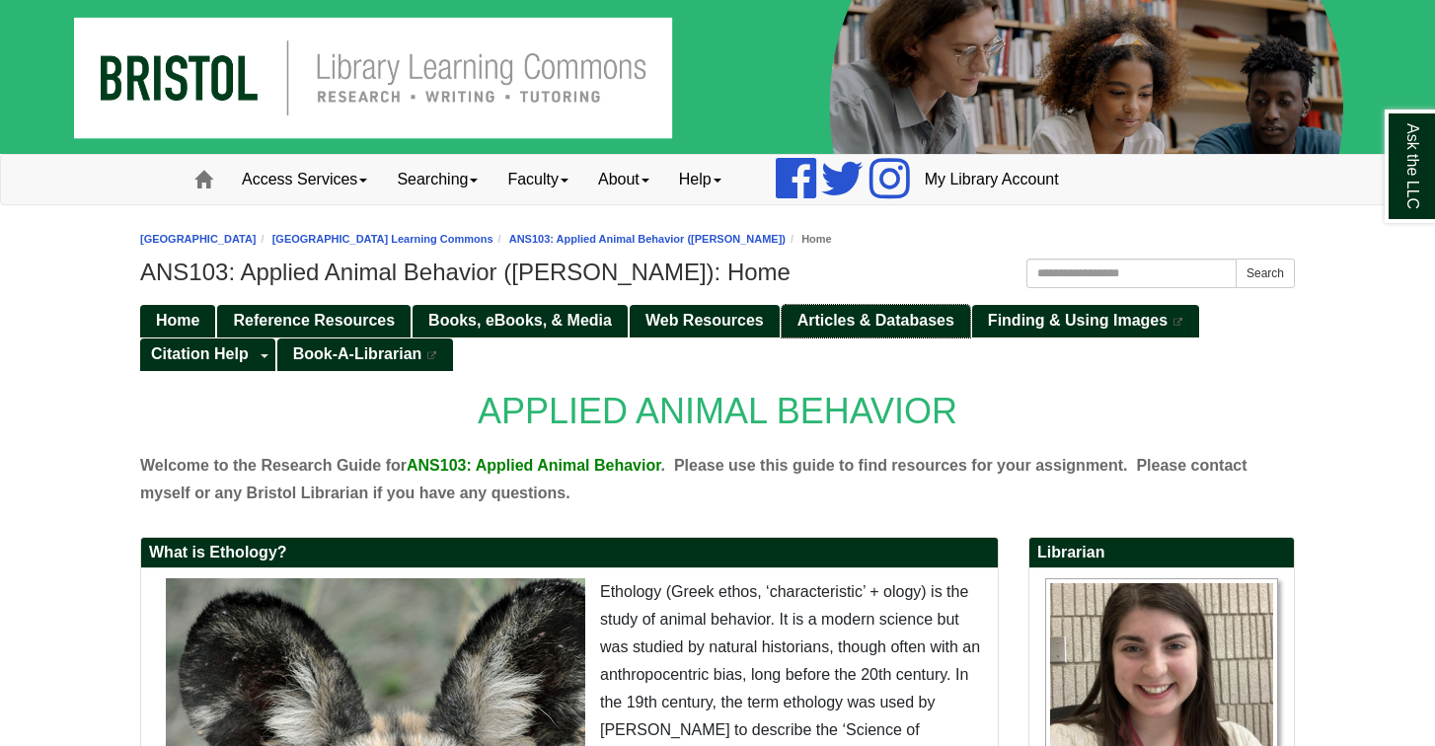
click at [925, 315] on span "Articles & Databases" at bounding box center [875, 320] width 157 height 17
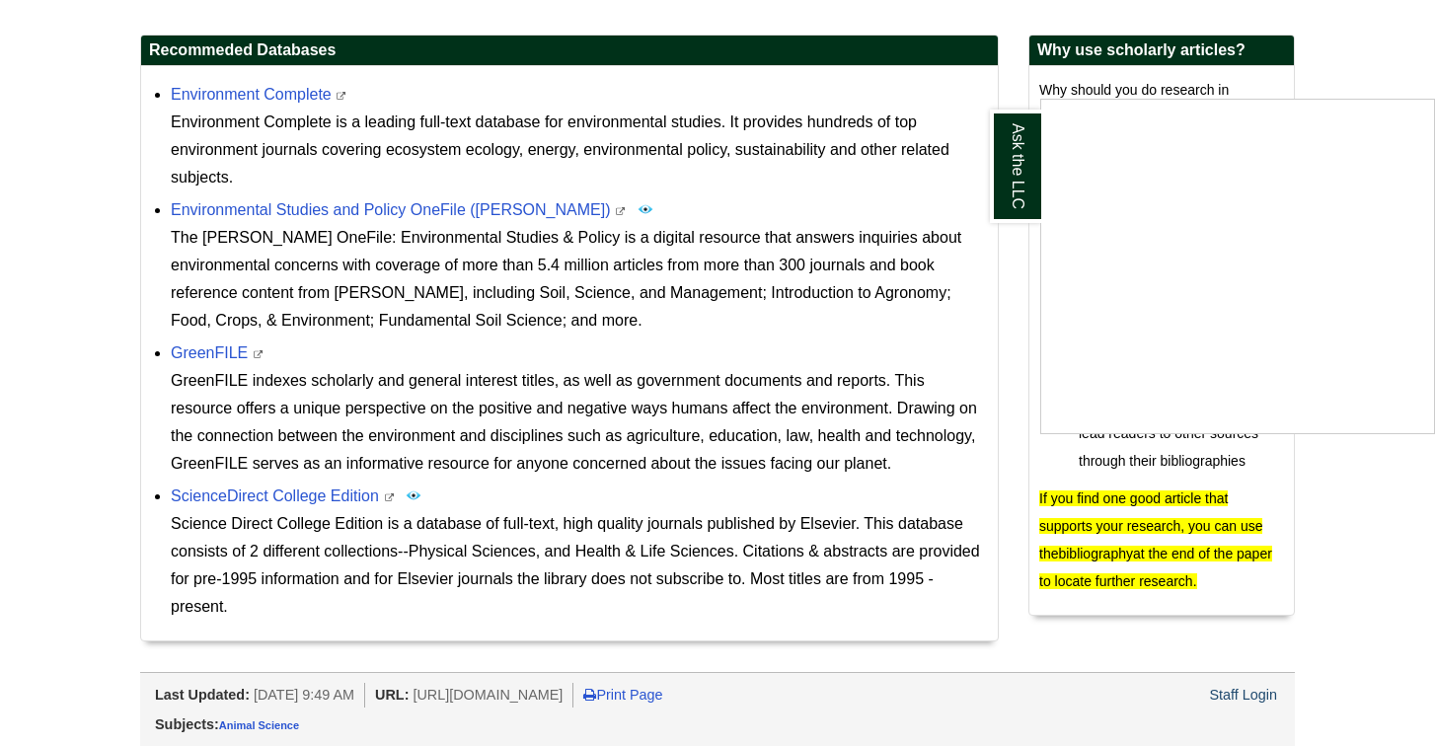
scroll to position [631, 0]
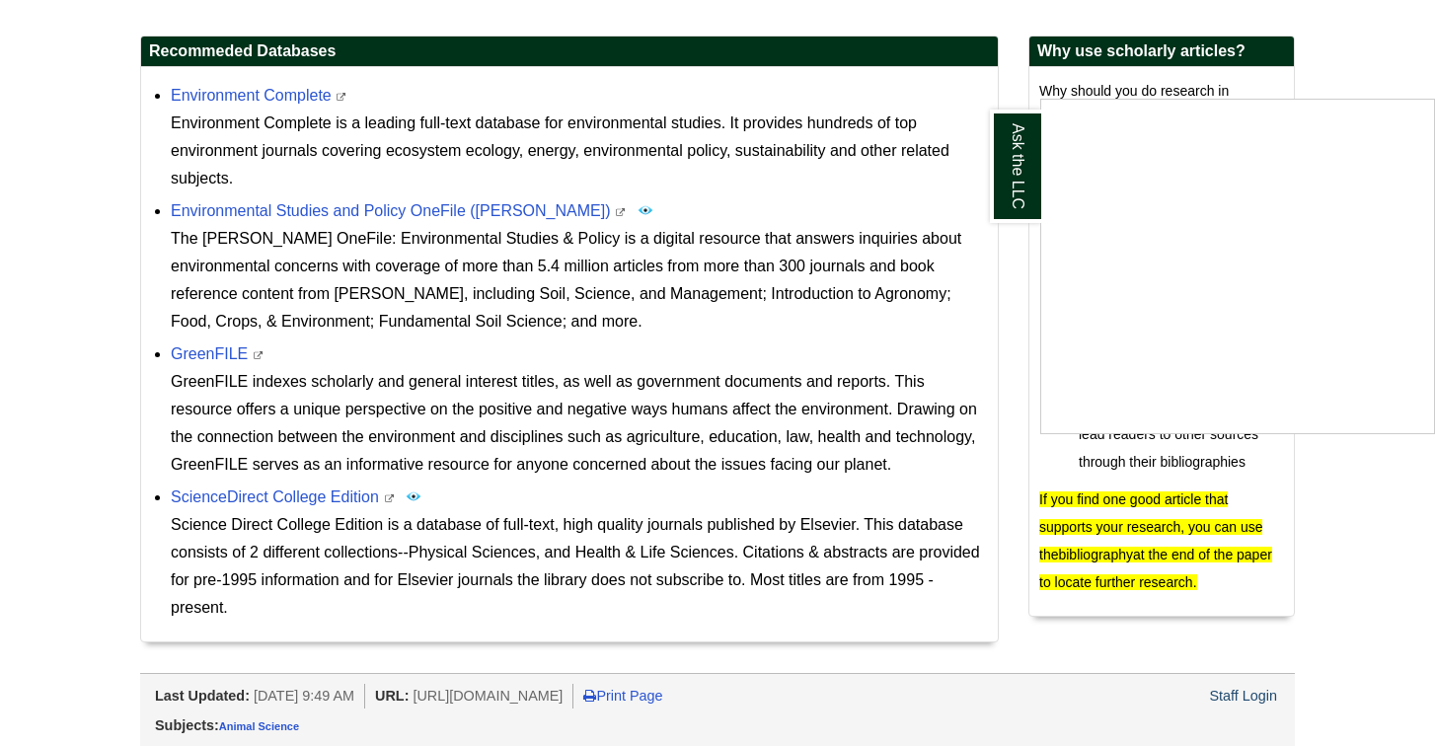
click at [857, 193] on div "Ask the LLC" at bounding box center [717, 373] width 1435 height 746
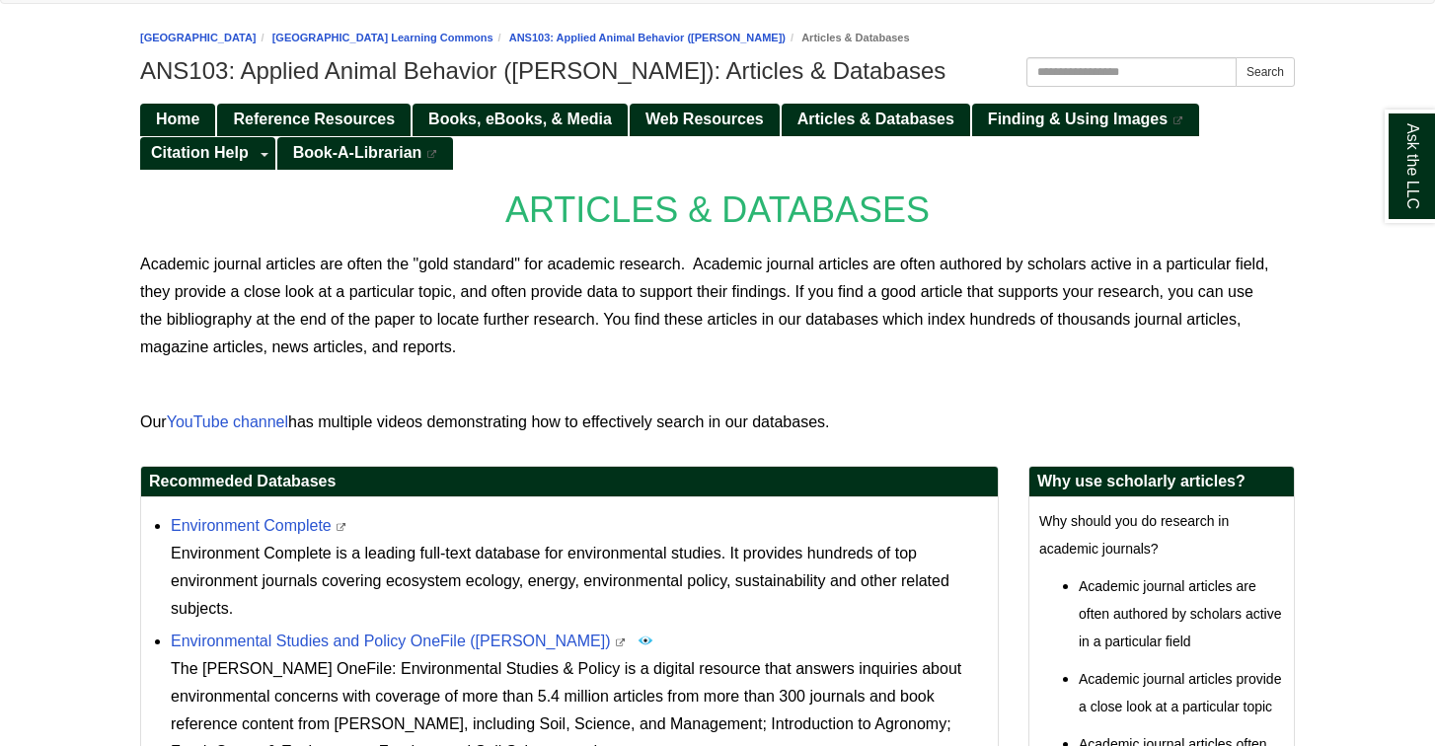
scroll to position [201, 0]
click at [244, 529] on link "Environment Complete" at bounding box center [251, 525] width 161 height 17
